Goal: Transaction & Acquisition: Purchase product/service

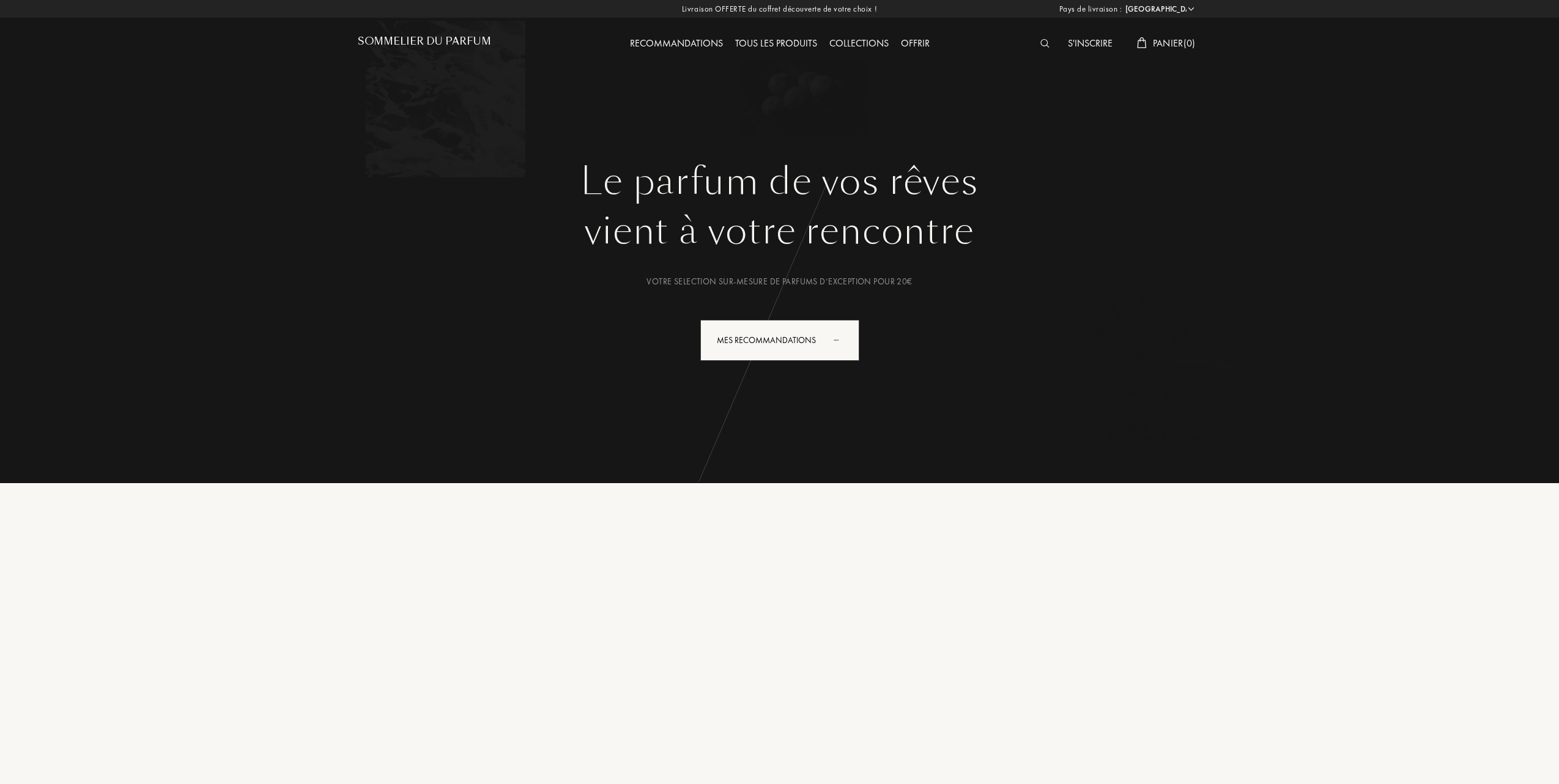
select select "FR"
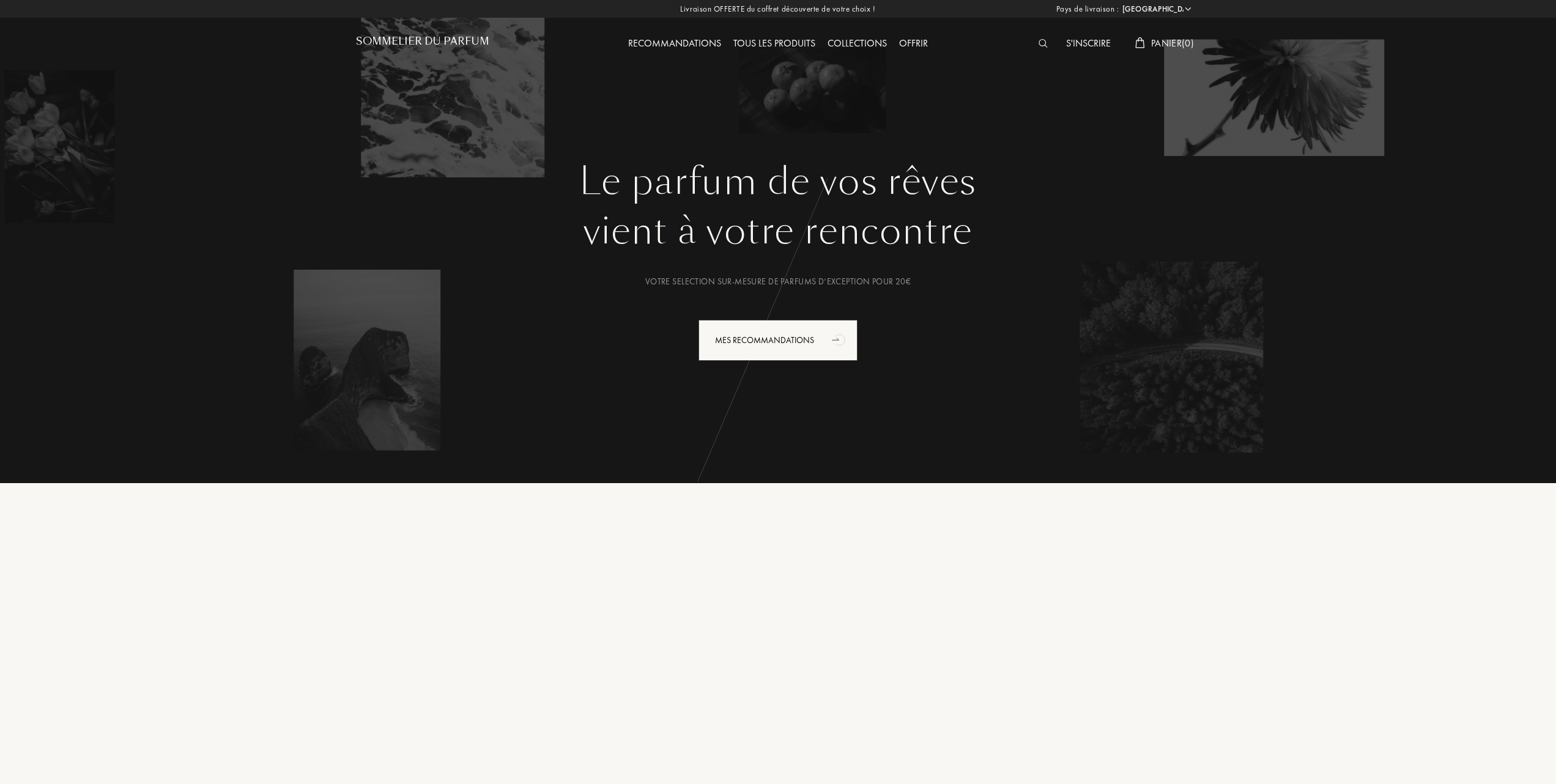
click at [776, 37] on div "Tous les produits" at bounding box center [774, 44] width 94 height 16
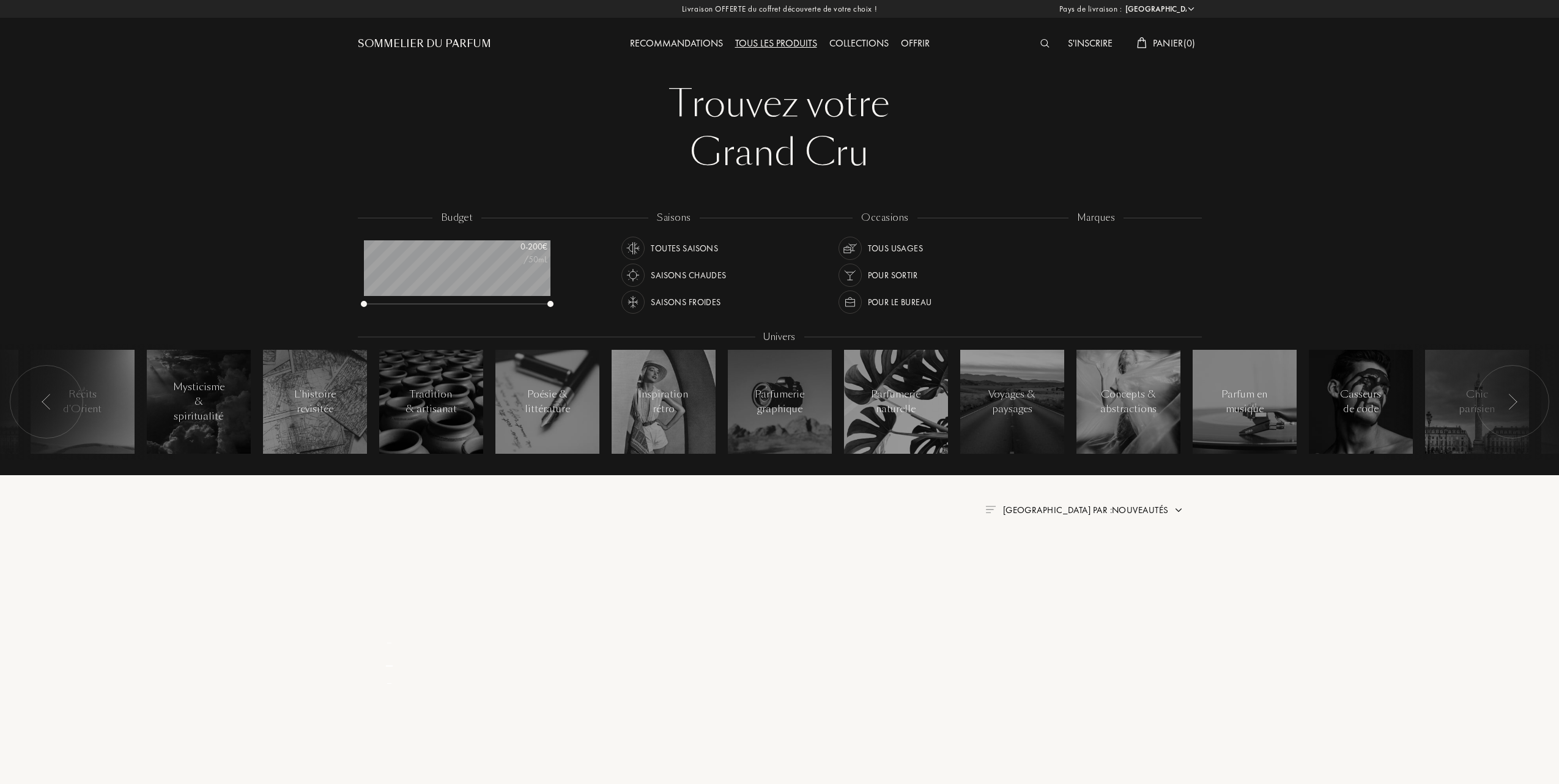
select select "FR"
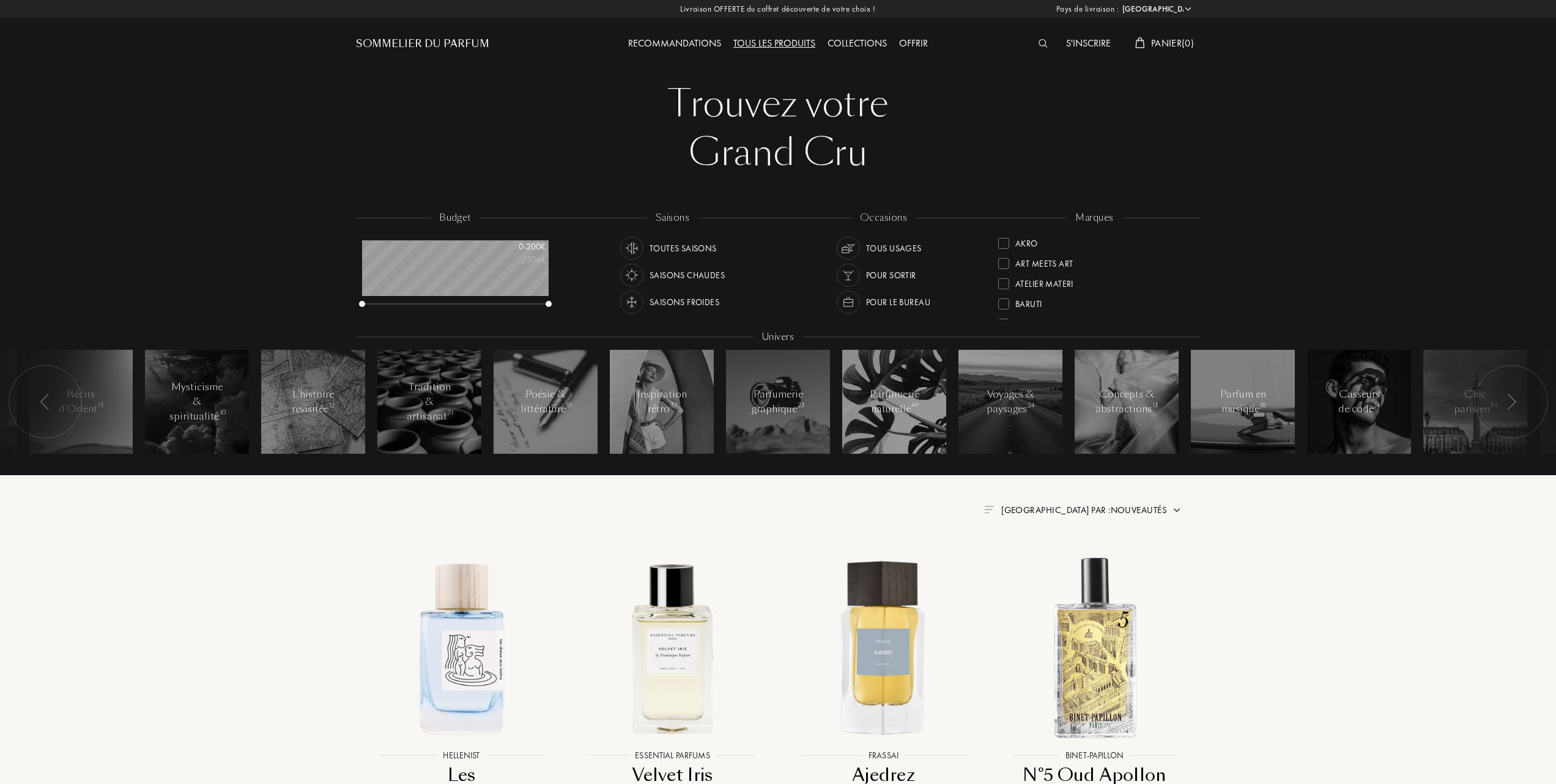
click at [1004, 299] on div at bounding box center [1004, 304] width 11 height 11
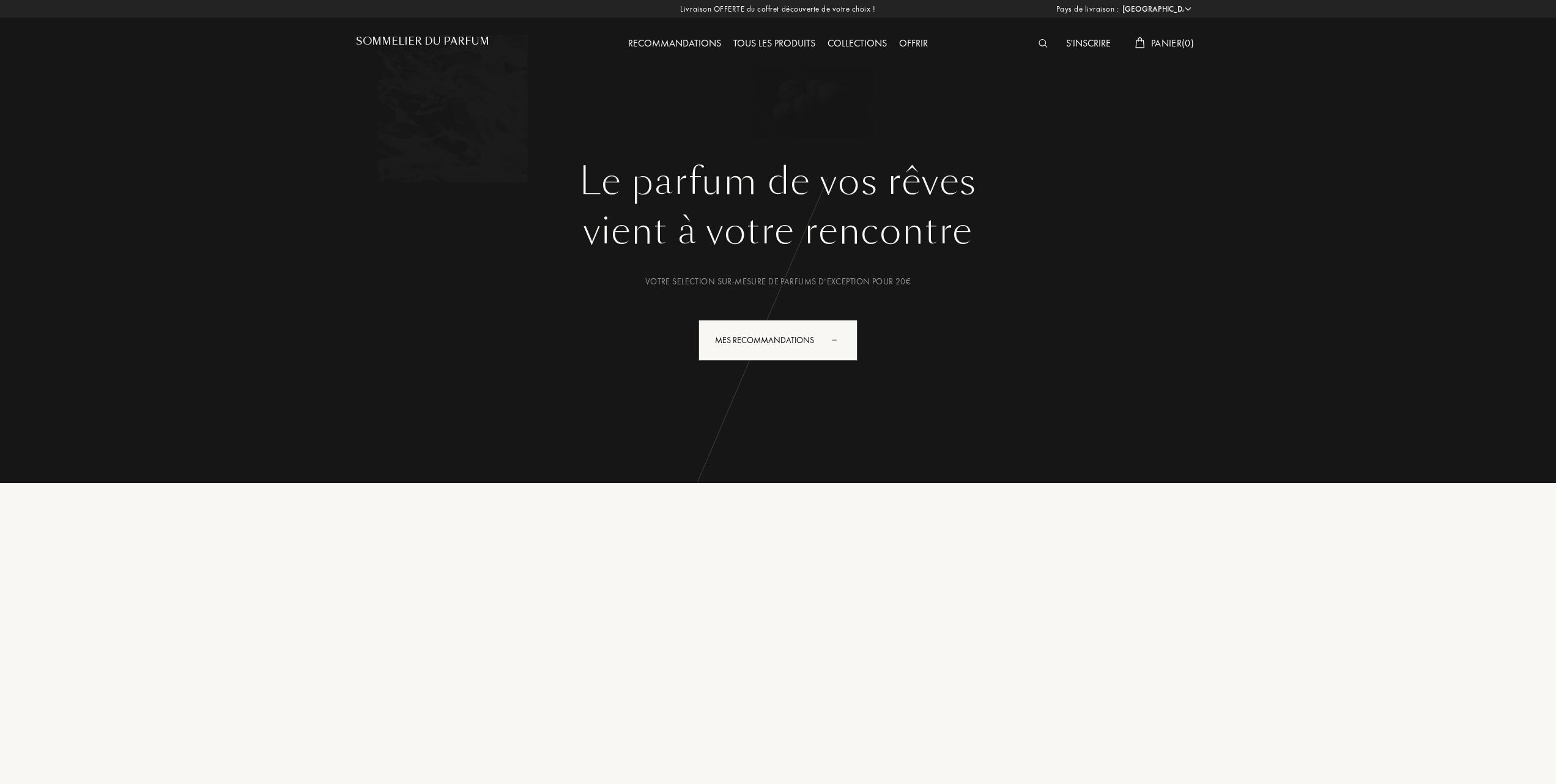
select select "FR"
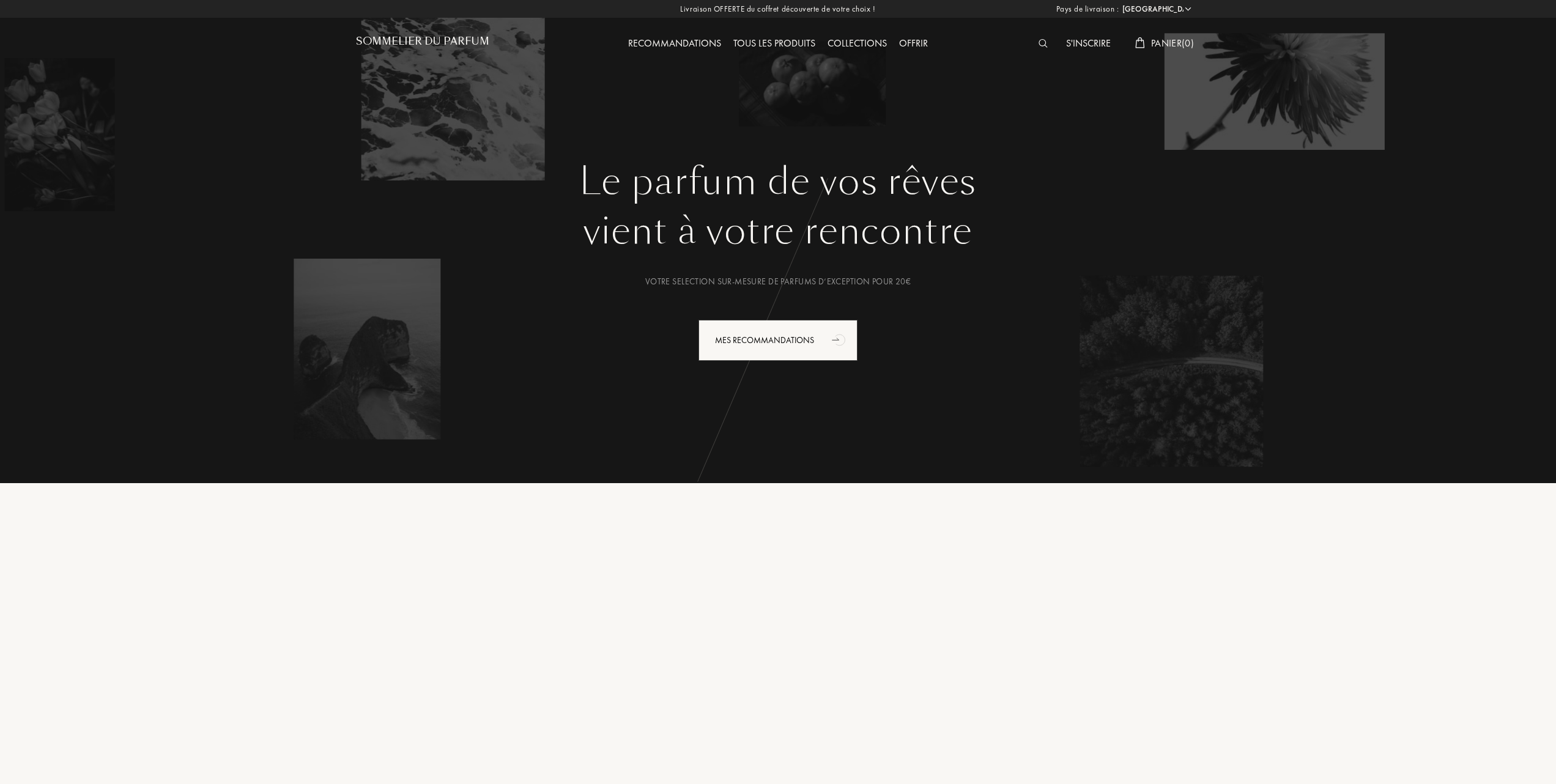
click at [788, 40] on div "Tous les produits" at bounding box center [774, 44] width 94 height 16
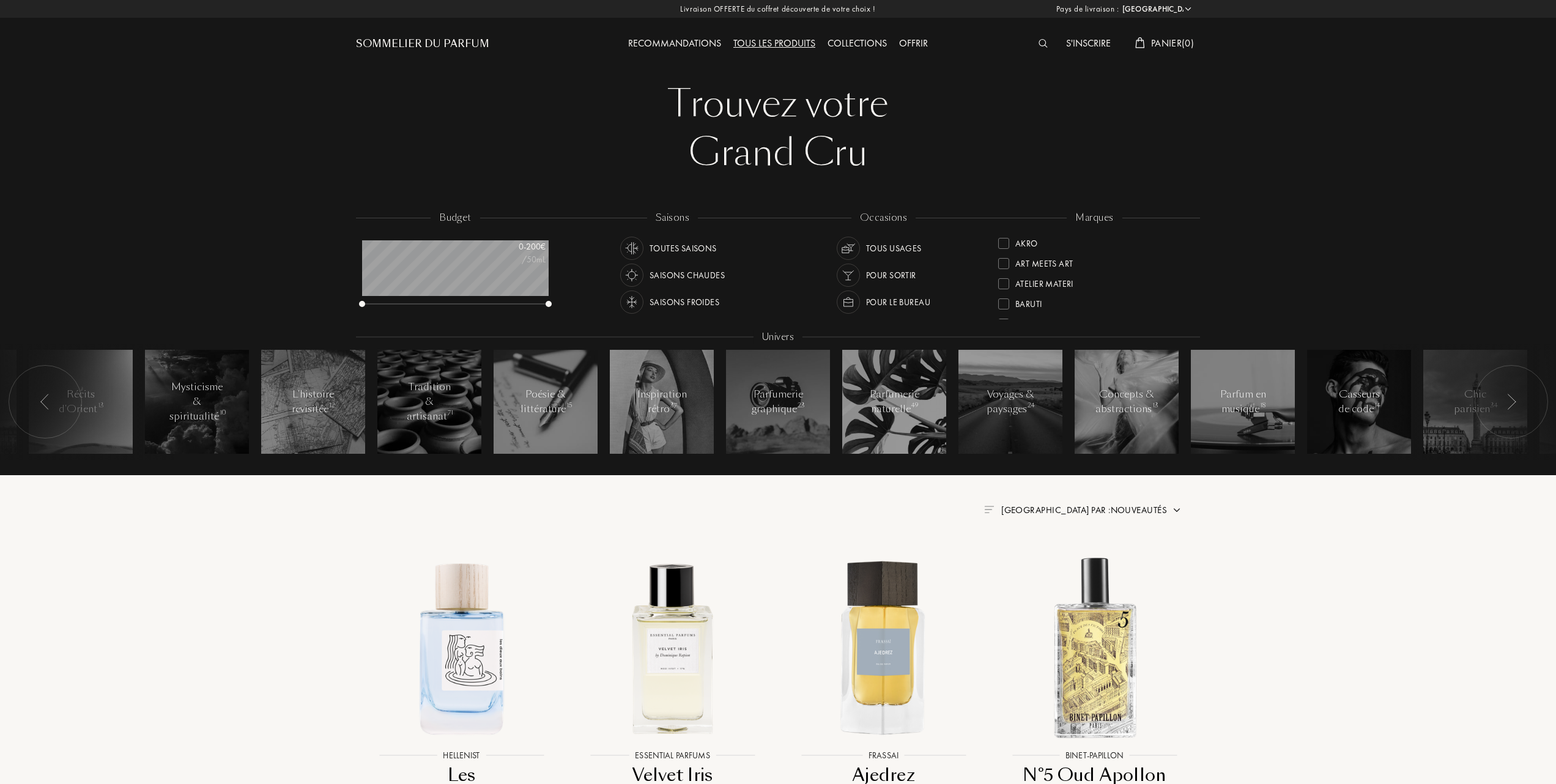
select select "FR"
click at [1006, 263] on div at bounding box center [1004, 263] width 11 height 11
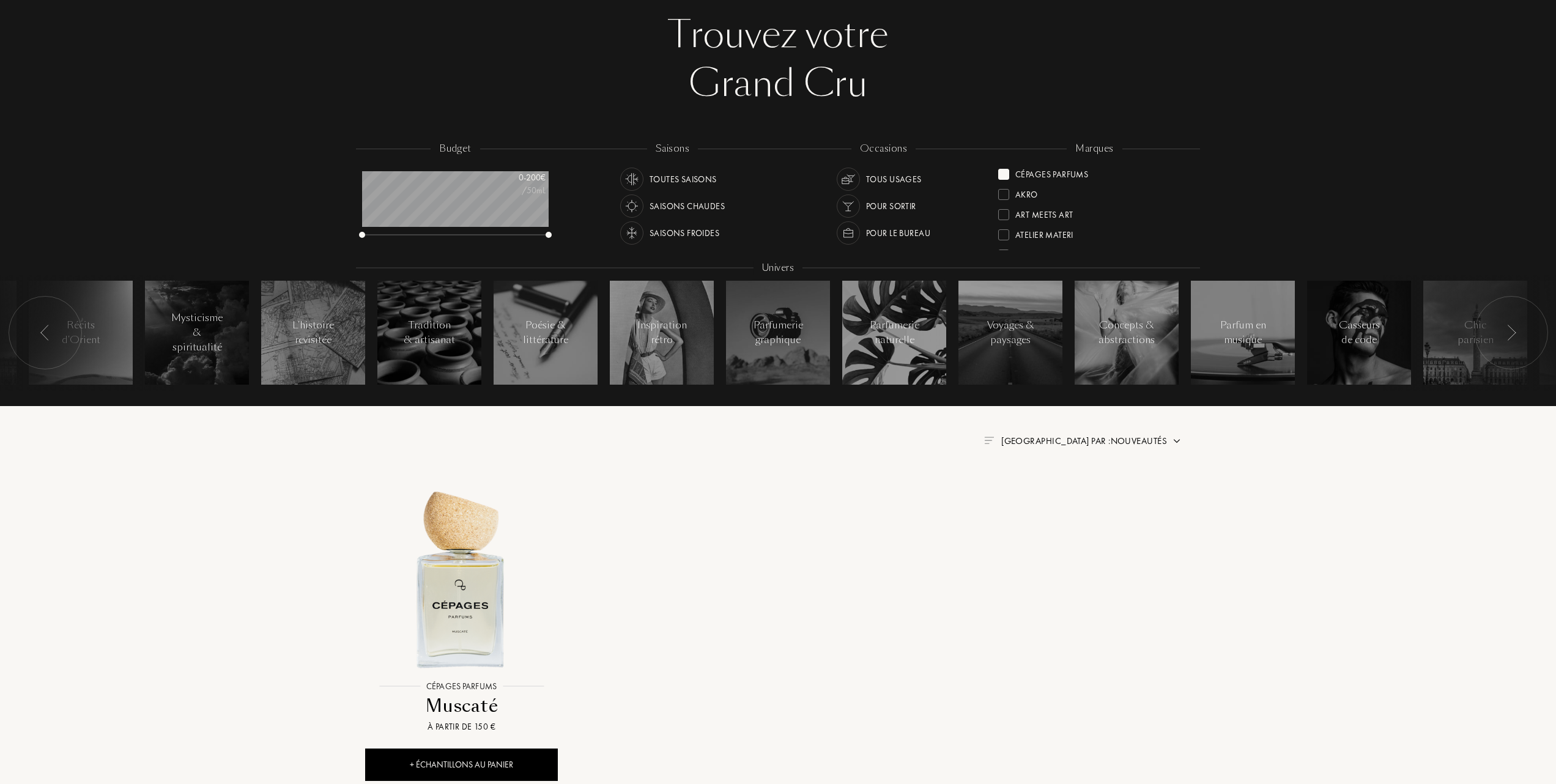
scroll to position [163, 0]
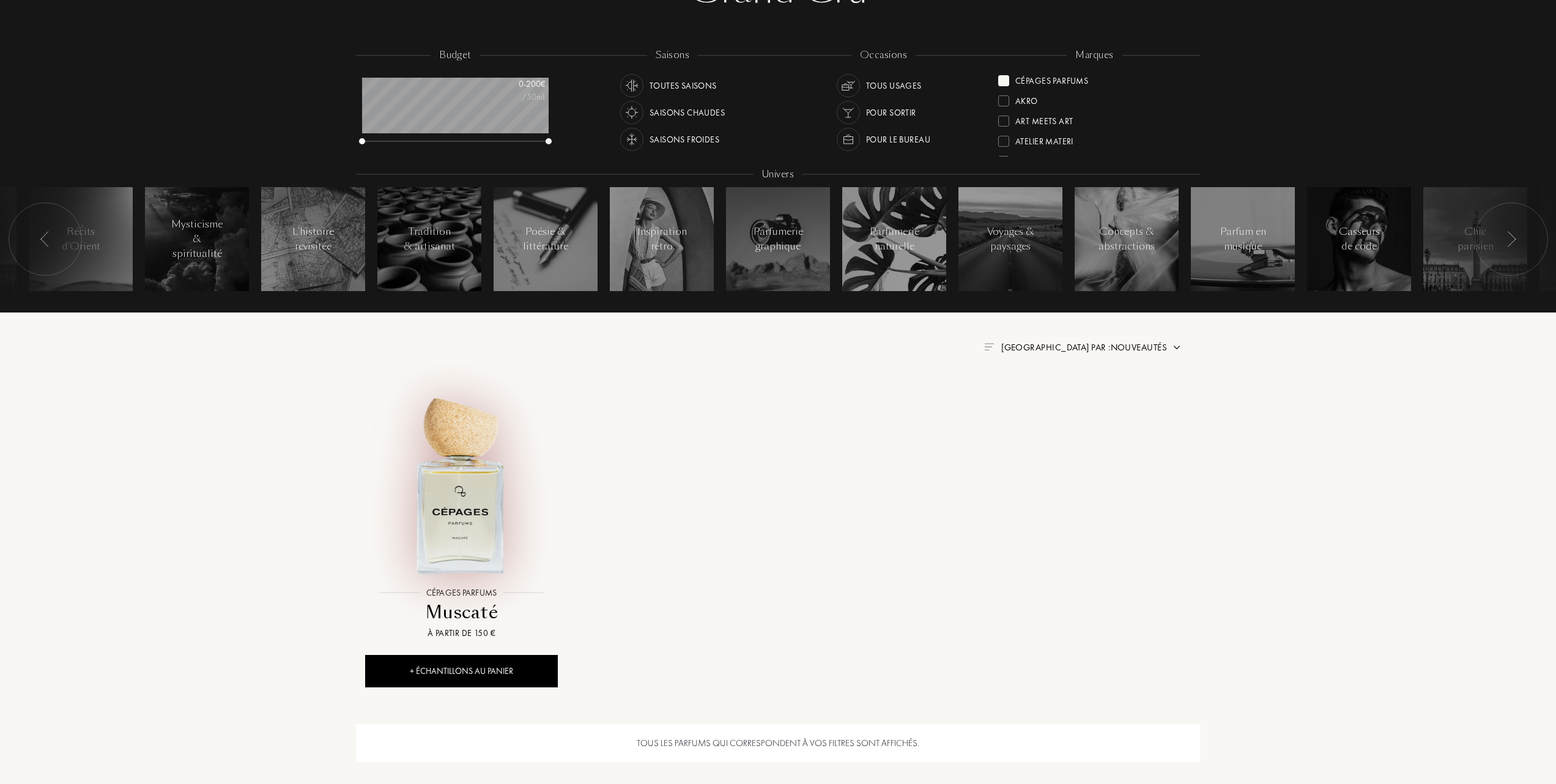
click at [465, 527] on img at bounding box center [462, 485] width 190 height 190
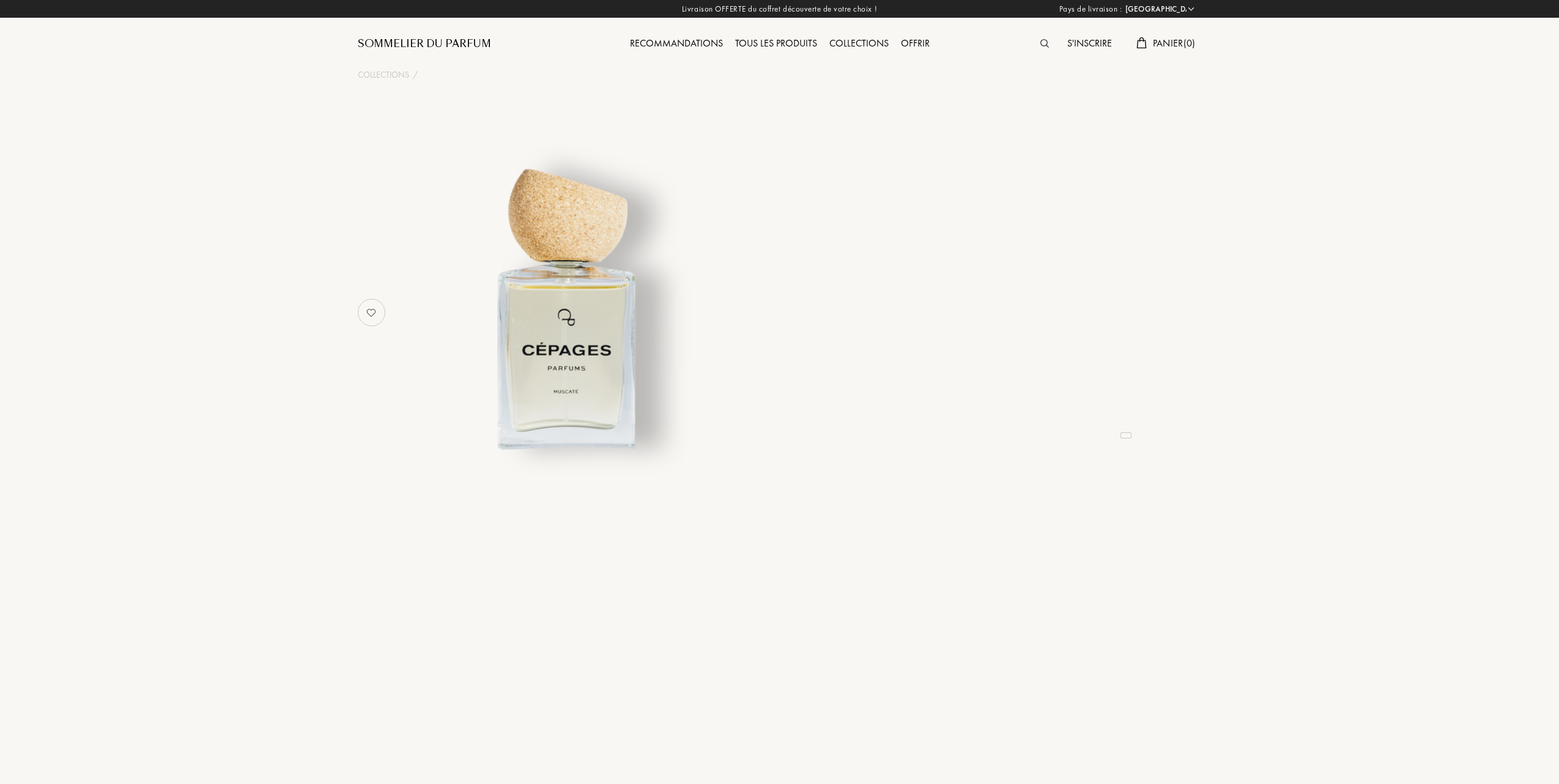
select select "FR"
